Goal: Obtain resource: Obtain resource

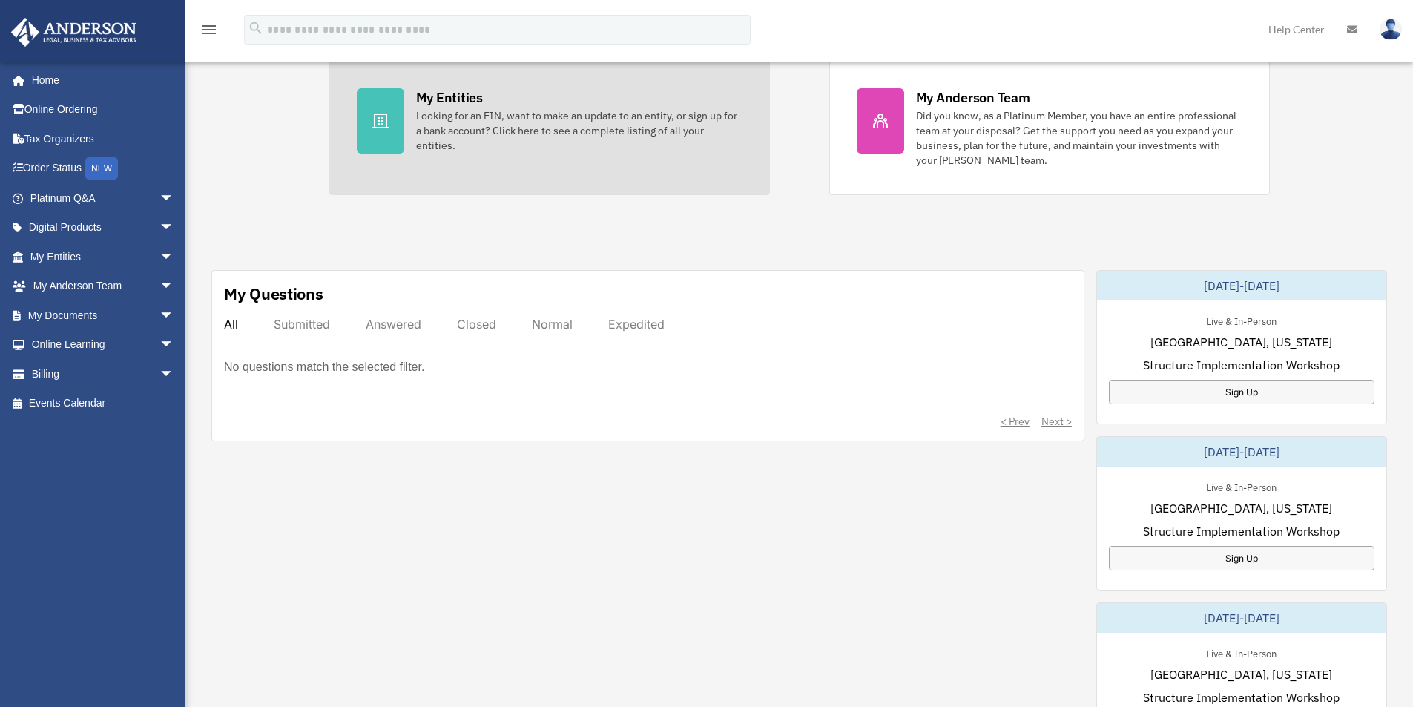
scroll to position [297, 0]
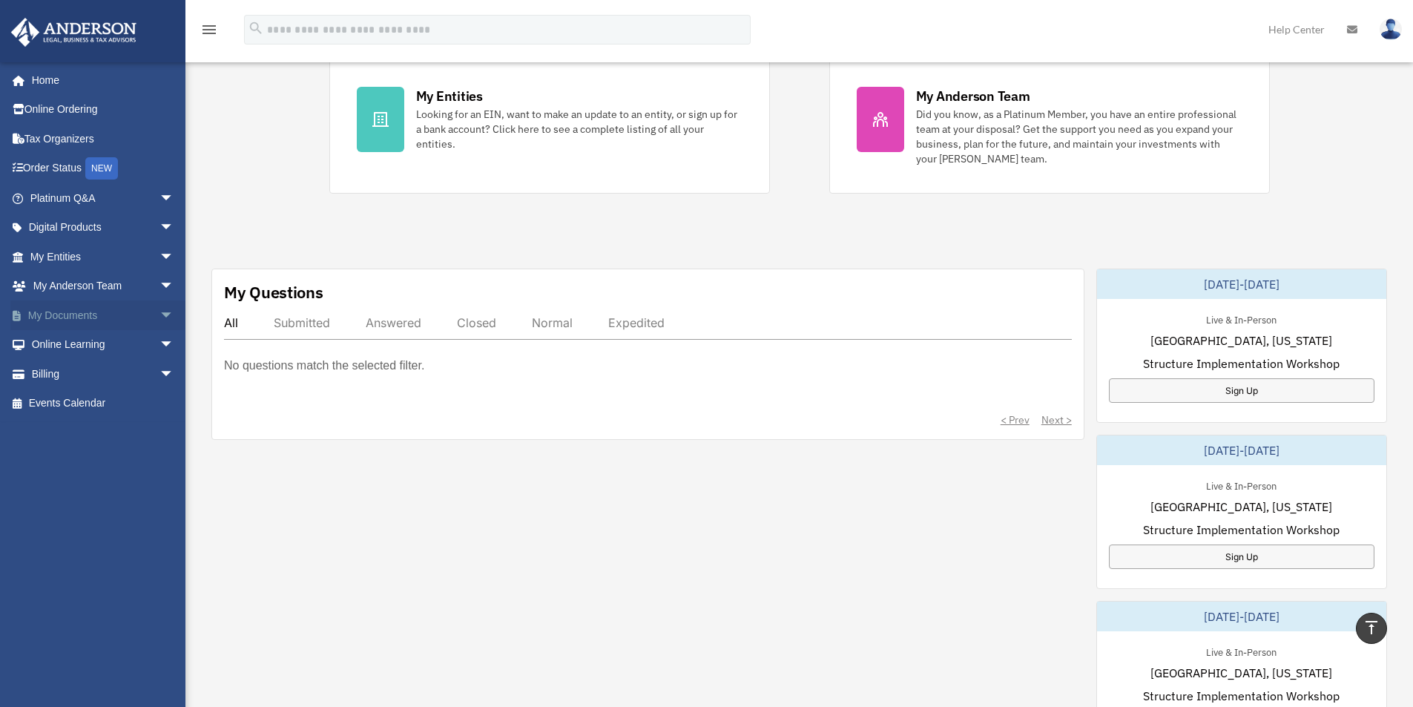
click at [84, 308] on link "My Documents arrow_drop_down" at bounding box center [103, 315] width 186 height 30
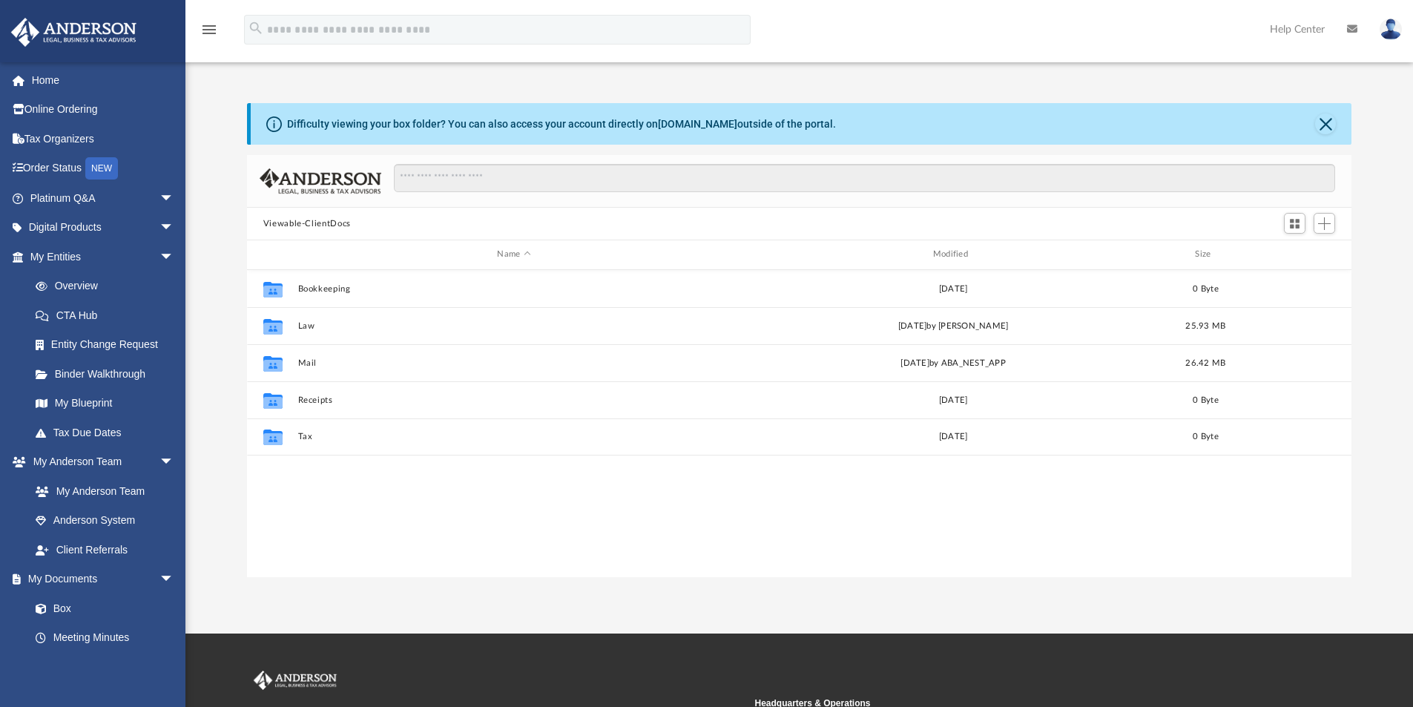
scroll to position [326, 1094]
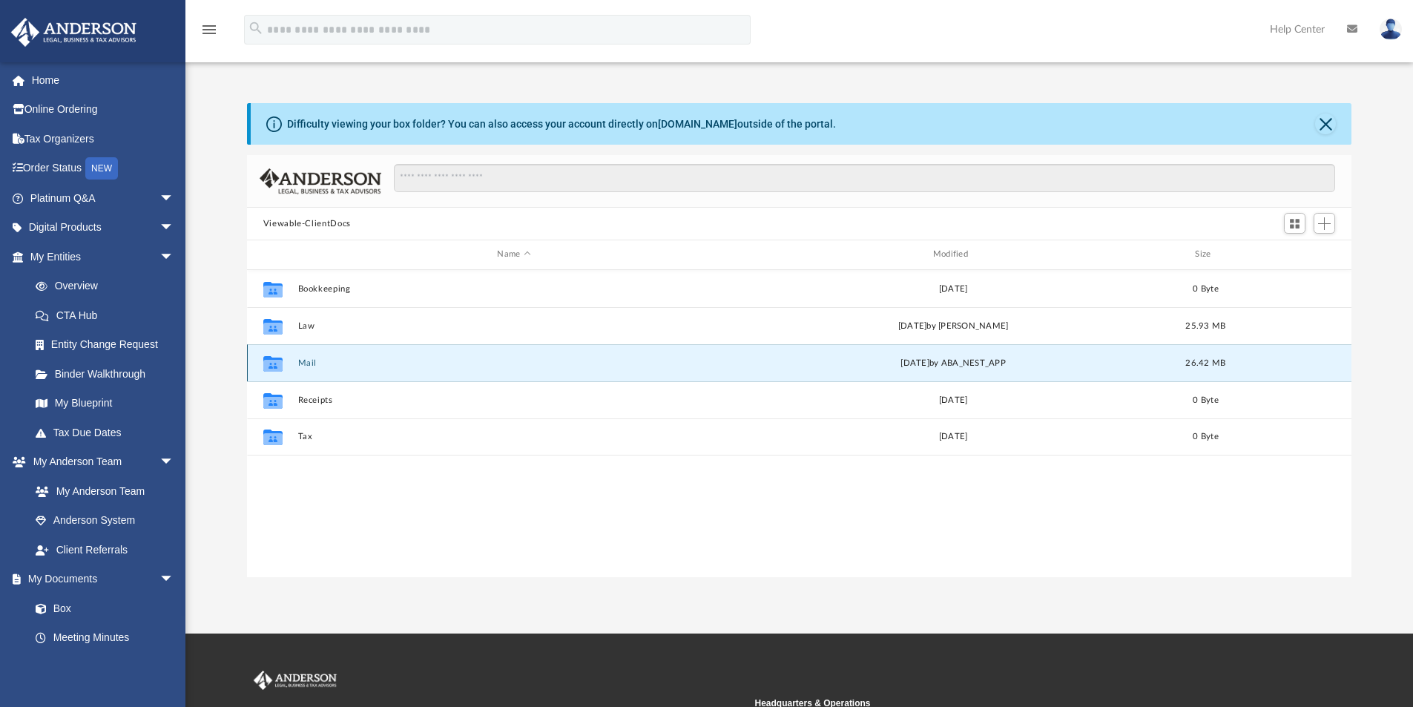
click at [309, 359] on button "Mail" at bounding box center [514, 363] width 433 height 10
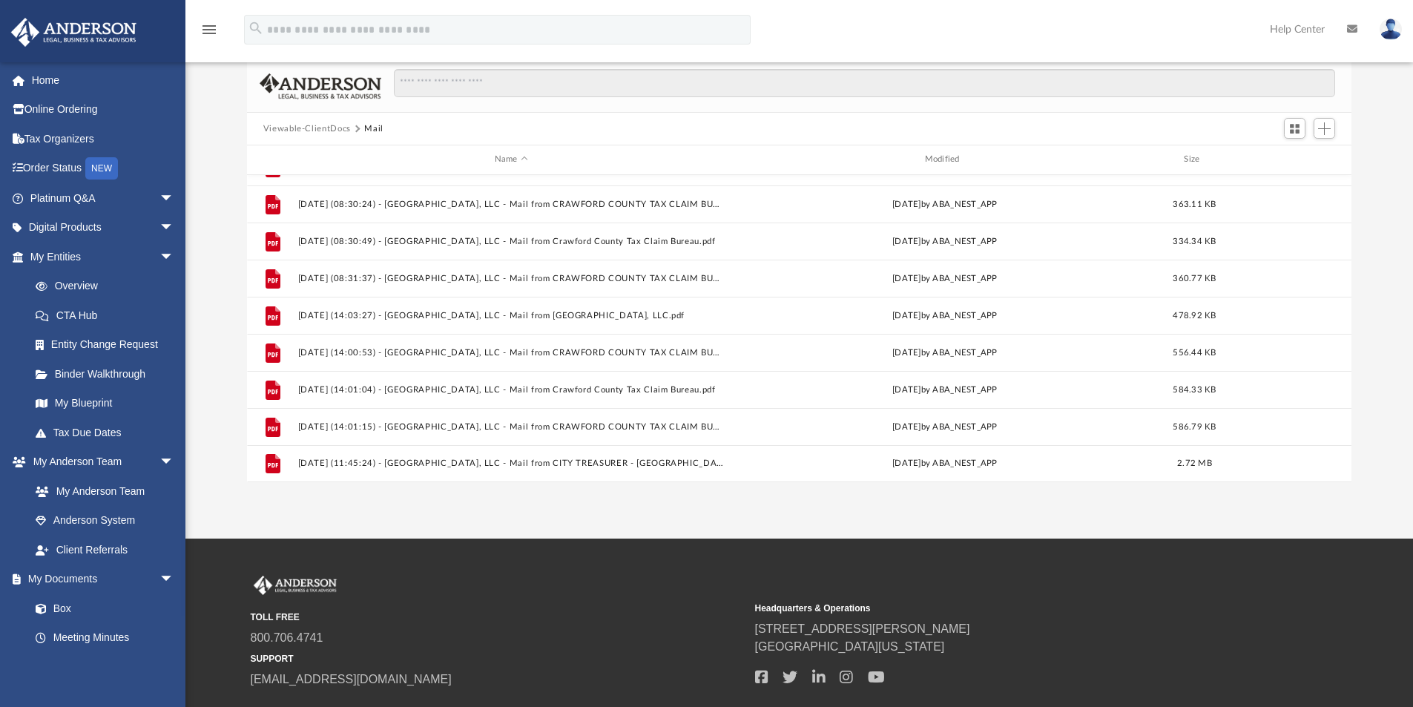
scroll to position [192, 0]
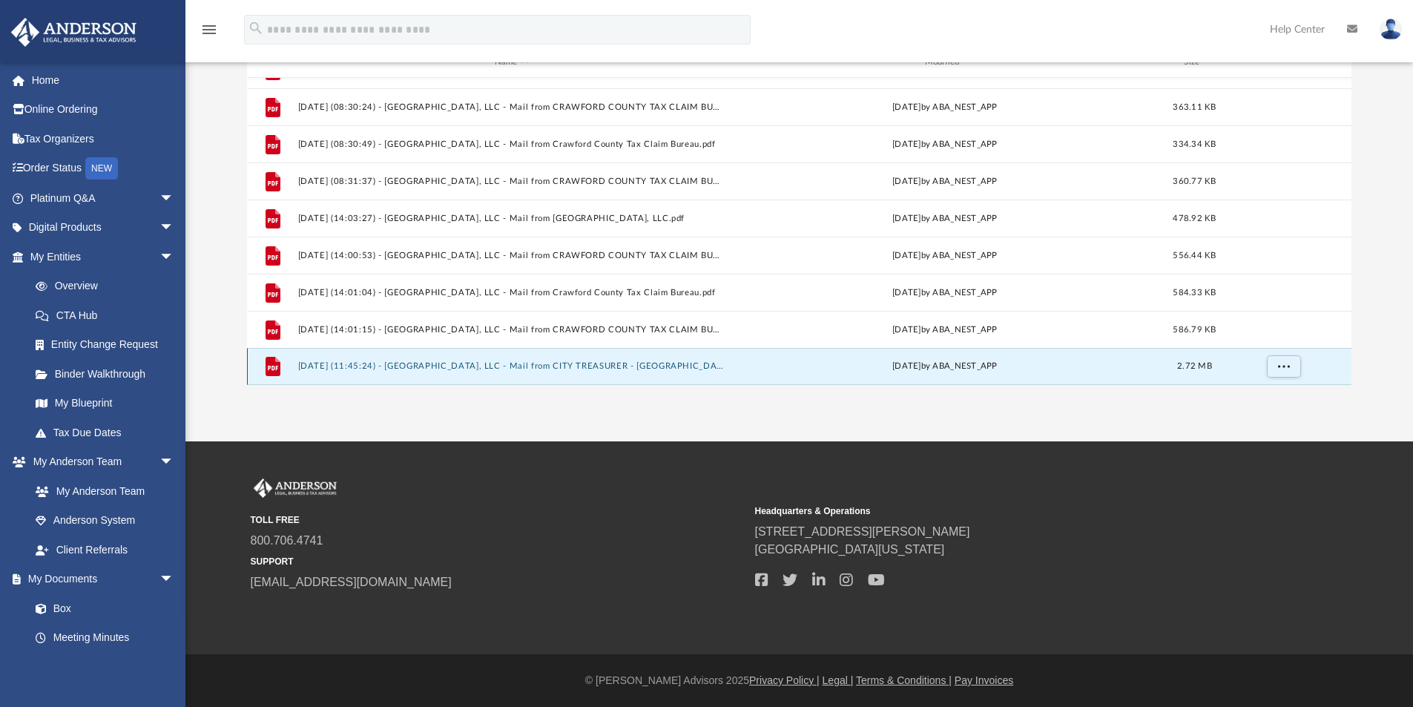
click at [465, 363] on button "[DATE] (11:45:24) - [GEOGRAPHIC_DATA], LLC - Mail from CITY TREASURER - [GEOGRA…" at bounding box center [511, 366] width 427 height 10
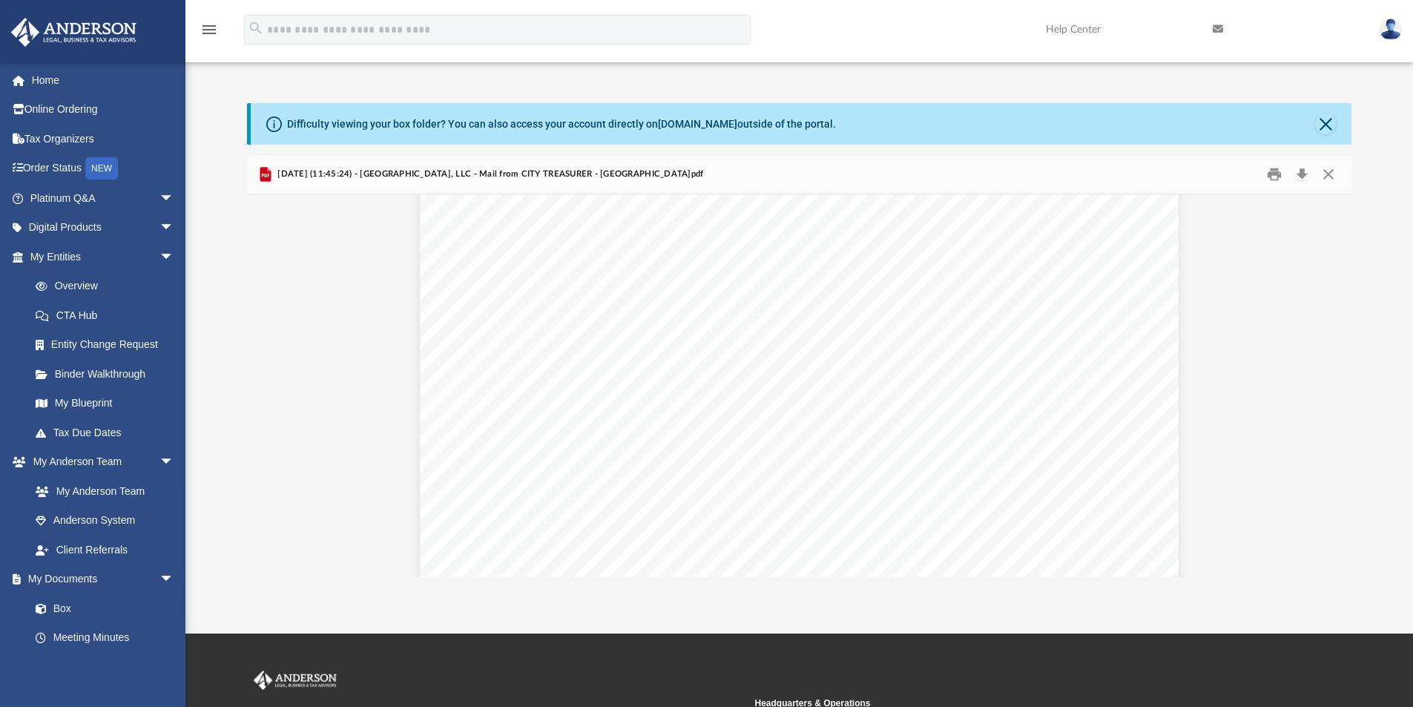
scroll to position [0, 0]
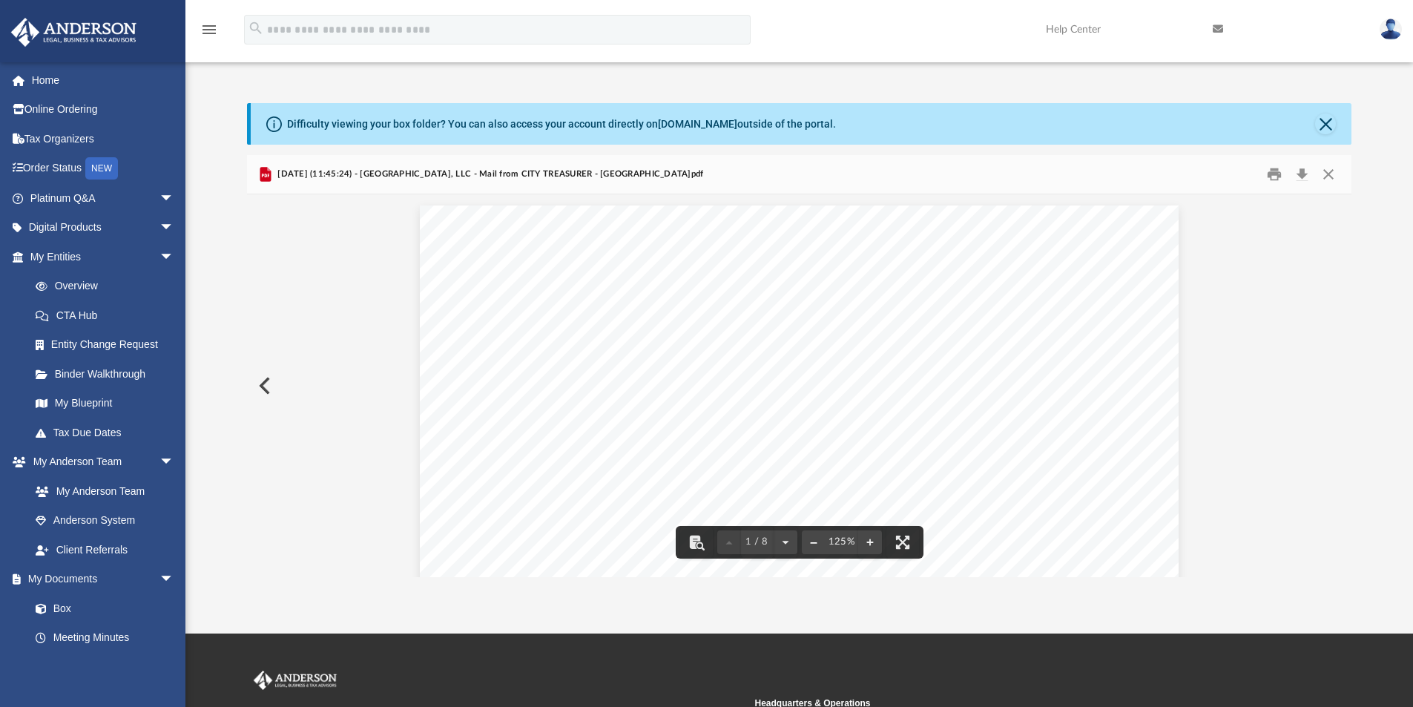
click at [809, 542] on button "File preview" at bounding box center [814, 542] width 24 height 33
click at [815, 542] on button "File preview" at bounding box center [814, 542] width 24 height 33
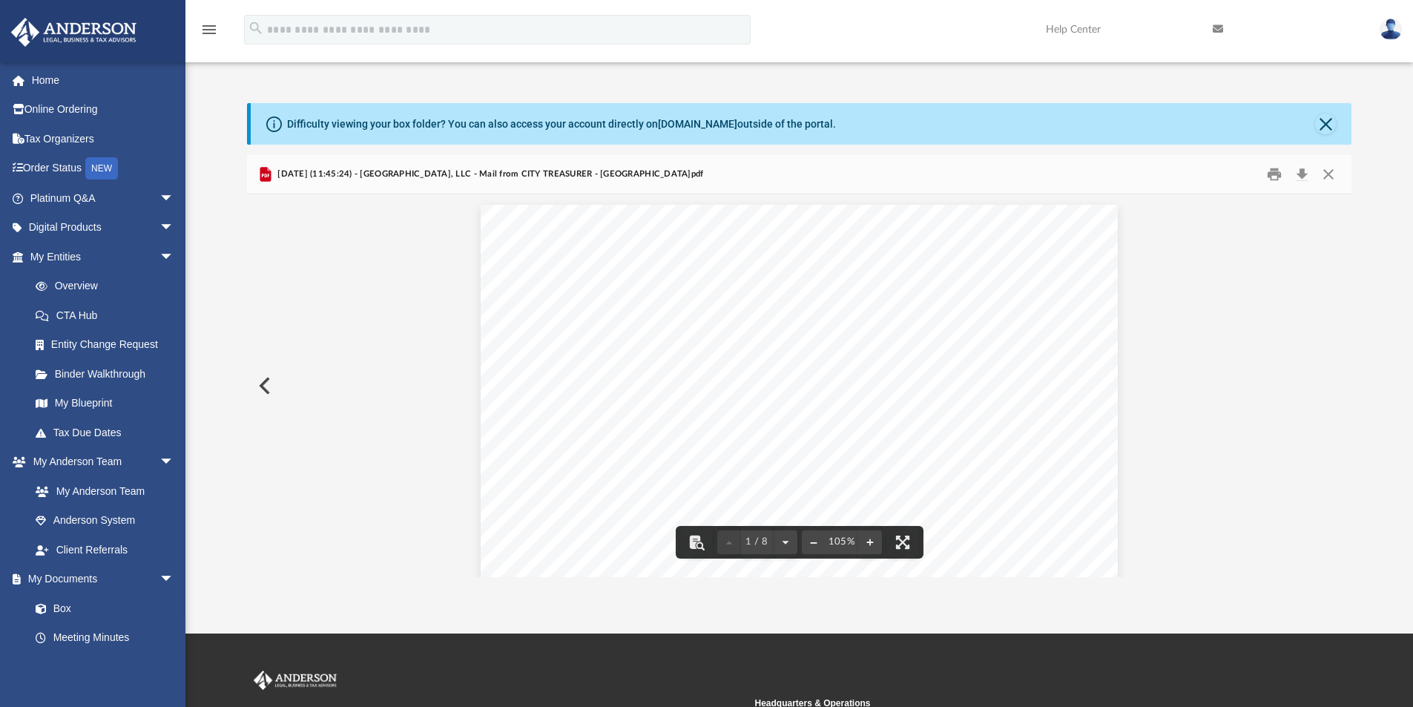
click at [815, 542] on button "File preview" at bounding box center [814, 542] width 24 height 33
click at [870, 542] on button "File preview" at bounding box center [870, 542] width 24 height 33
click at [840, 542] on div "105%" at bounding box center [842, 542] width 33 height 10
click at [842, 539] on div "105%" at bounding box center [842, 542] width 33 height 10
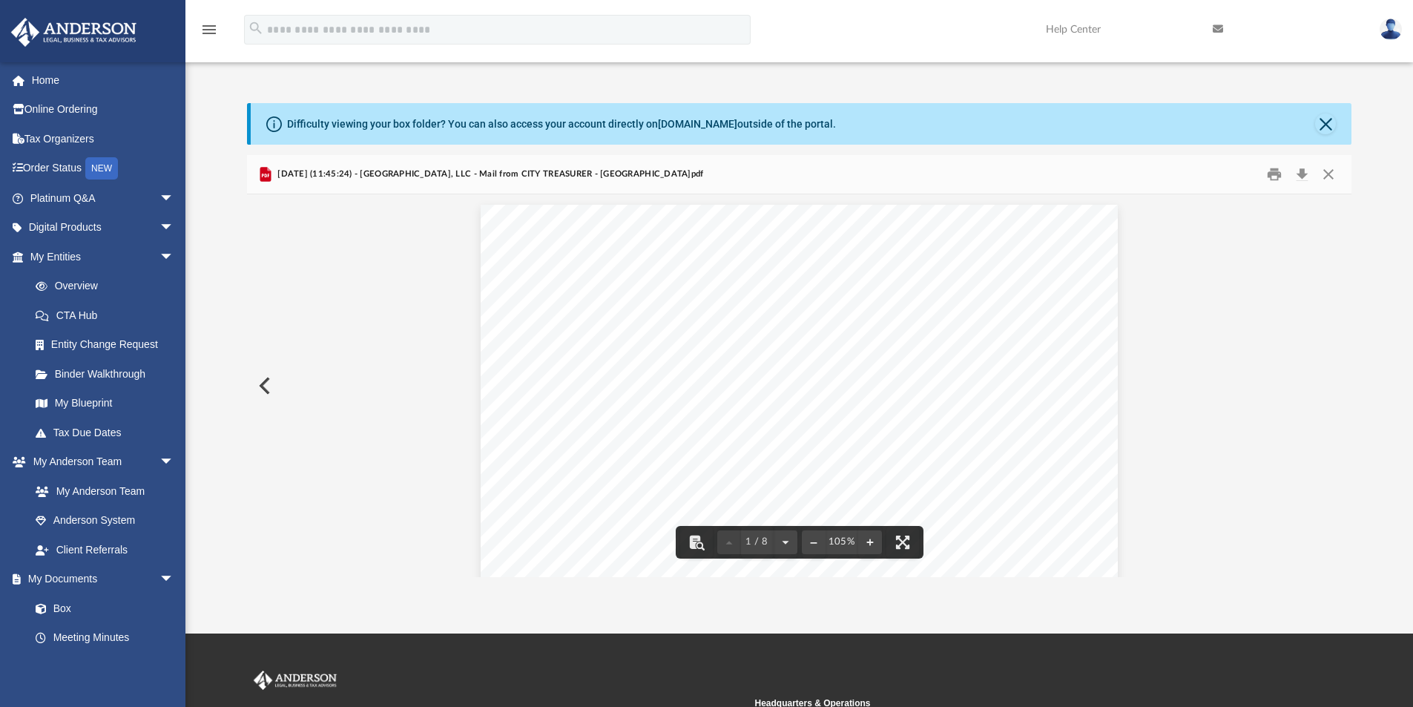
click at [842, 539] on div "105%" at bounding box center [842, 542] width 33 height 10
click at [816, 542] on button "File preview" at bounding box center [814, 542] width 24 height 33
click at [1278, 168] on button "Print" at bounding box center [1275, 174] width 30 height 23
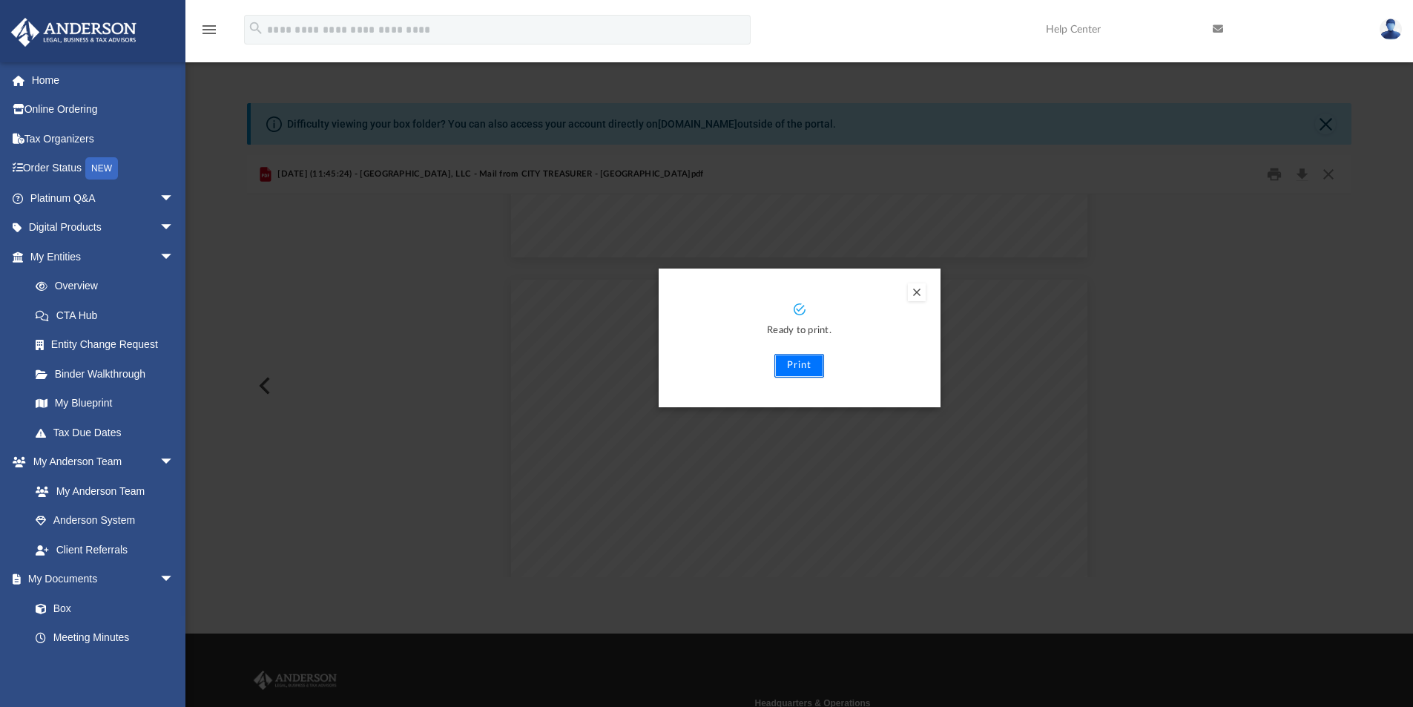
click at [810, 368] on button "Print" at bounding box center [800, 366] width 50 height 24
